Goal: Navigation & Orientation: Find specific page/section

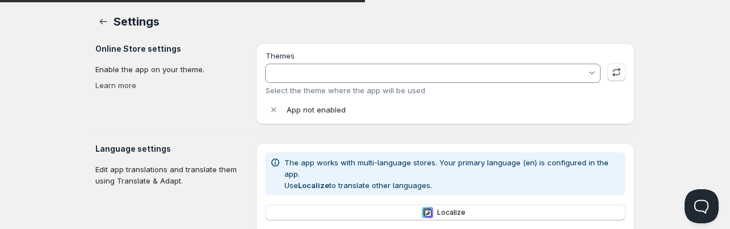
type input "Savor"
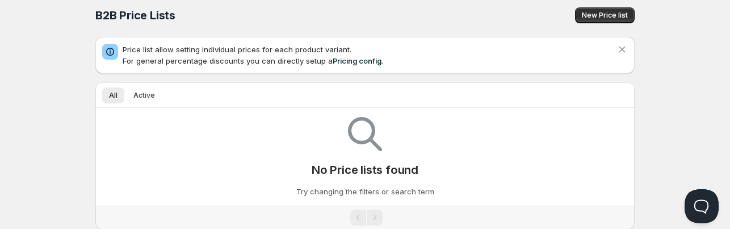
scroll to position [3, 0]
